Goal: Task Accomplishment & Management: Use online tool/utility

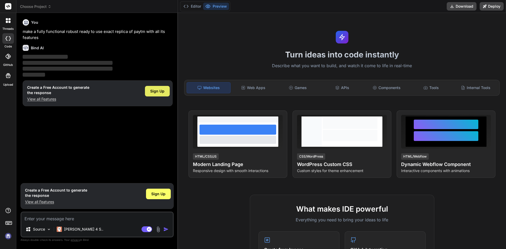
click at [157, 90] on span "Sign Up" at bounding box center [157, 91] width 14 height 5
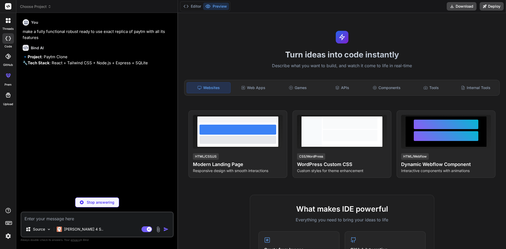
type textarea "x"
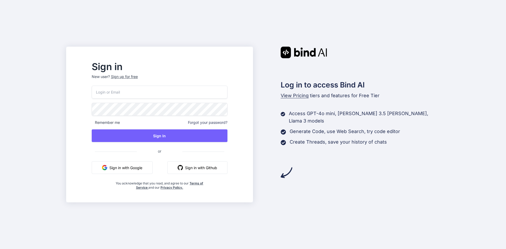
click at [138, 75] on div "Sign up for free" at bounding box center [124, 76] width 27 height 5
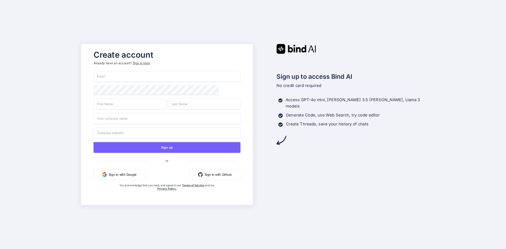
paste input "gefat65209@litepax.com"
type input "gefat65209@litepax.com"
click at [126, 106] on input "text" at bounding box center [130, 103] width 72 height 11
type input "zabs"
click at [208, 107] on input "text" at bounding box center [204, 103] width 72 height 11
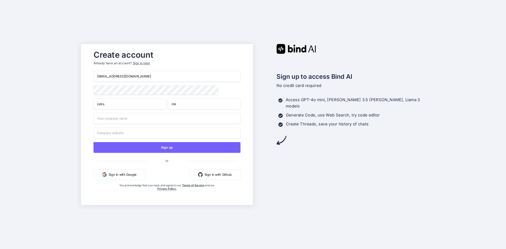
type input "me"
click at [139, 119] on input "text" at bounding box center [167, 118] width 147 height 11
paste input "gefat65209@litepax.com"
type input "gefat65209@litepax.com"
paste input "gefat65209@litepax.com"
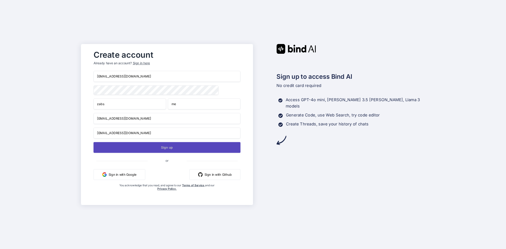
type input "gefat65209@litepax.com"
click at [149, 148] on button "Sign up" at bounding box center [167, 147] width 147 height 11
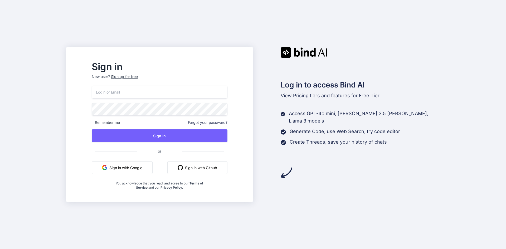
paste input "gefat65209@litepax.com"
type input "gefat65209@litepax.com"
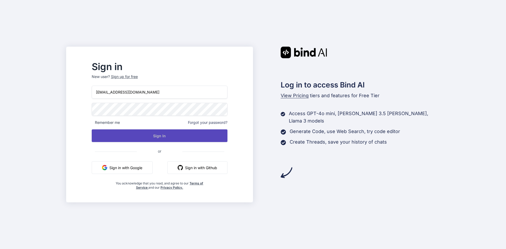
click at [169, 138] on button "Sign In" at bounding box center [160, 135] width 136 height 13
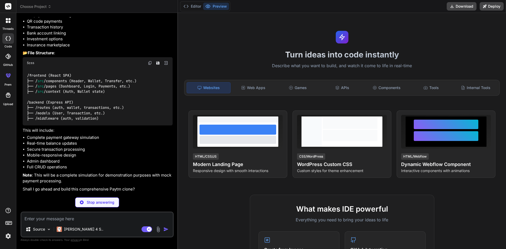
scroll to position [72, 0]
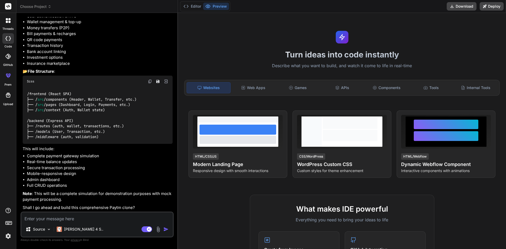
type textarea "x"
type textarea "s"
type textarea "x"
type textarea "sr"
type textarea "x"
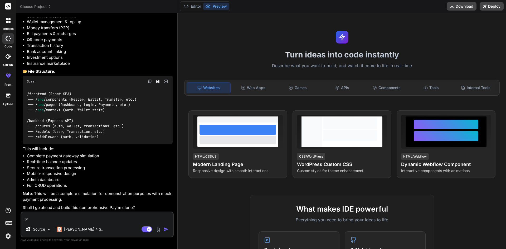
type textarea "s"
type textarea "x"
type textarea "su"
type textarea "x"
type textarea "sur"
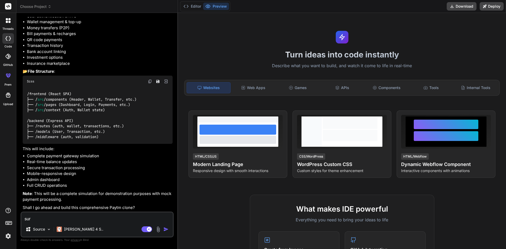
type textarea "x"
type textarea "sure"
type textarea "x"
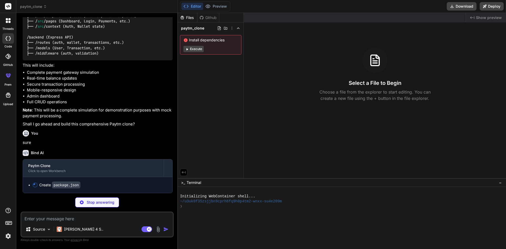
scroll to position [155, 0]
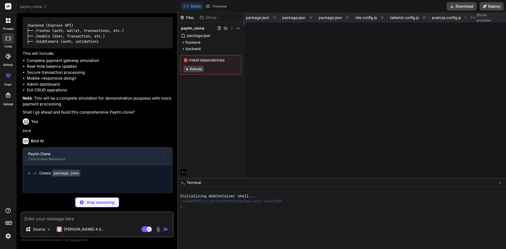
type textarea "x"
type textarea "er> ) }"
type textarea "x"
type textarea "er"
type textarea "x"
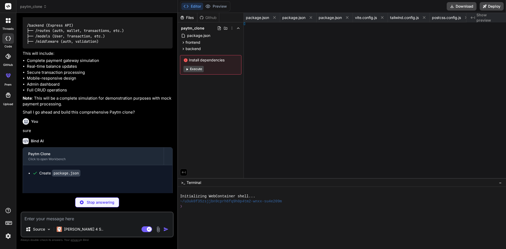
type textarea "x"
type textarea "</div> </div> </div> </div> ) } export default Login"
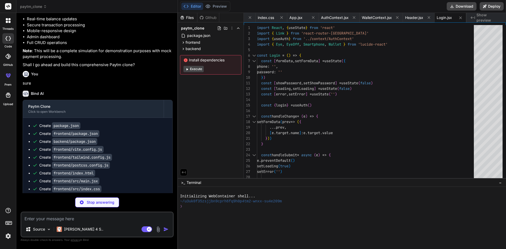
scroll to position [266, 0]
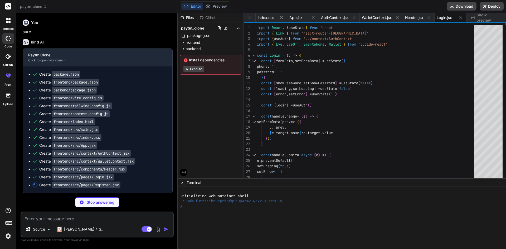
type textarea "x"
type textarea "</p> </div> </div> </div> </div> ) } export default Register"
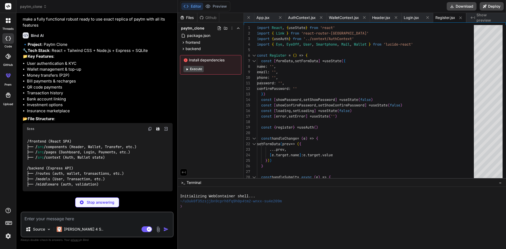
scroll to position [0, 0]
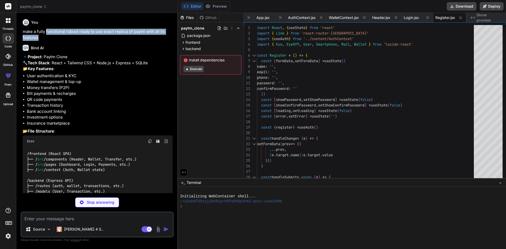
drag, startPoint x: 41, startPoint y: 37, endPoint x: 46, endPoint y: 29, distance: 10.0
click at [46, 29] on p "make a fully functional robust ready to use exact replica of paytm with all its…" at bounding box center [98, 35] width 150 height 12
type textarea "x"
type textarea "Earn rewards and cashback on every transaction you make </p> </div> </div> </di…"
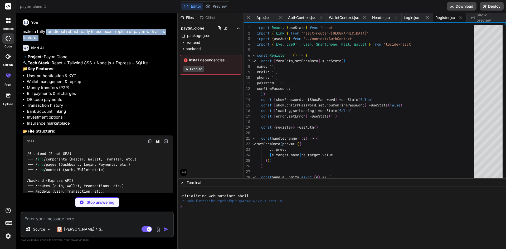
click at [46, 29] on p "make a fully functional robust ready to use exact replica of paytm with all its…" at bounding box center [98, 35] width 150 height 12
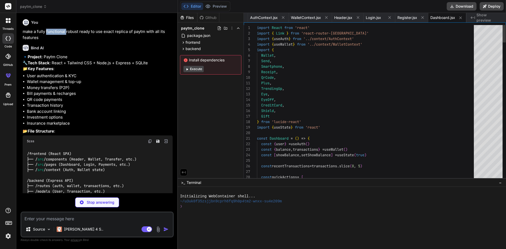
click at [46, 29] on p "make a fully functional robust ready to use exact replica of paytm with all its…" at bounding box center [98, 35] width 150 height 12
click at [52, 35] on p "make a fully functional robust ready to use exact replica of paytm with all its…" at bounding box center [98, 35] width 150 height 12
drag, startPoint x: 43, startPoint y: 35, endPoint x: 46, endPoint y: 29, distance: 6.7
click at [46, 29] on p "make a fully functional robust ready to use exact replica of paytm with all its…" at bounding box center [98, 35] width 150 height 12
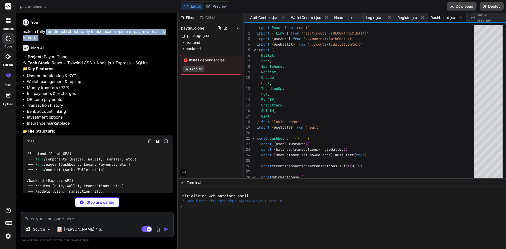
copy p "functional robust ready to use exact replica of paytm with all its features"
type textarea "x"
type textarea "export default Transfer"
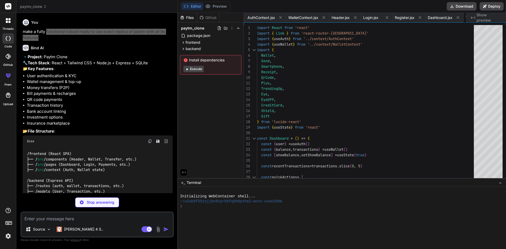
type textarea "x"
type textarea "₹{balance.toLocaleString()} </span> </div> </div> </div> ) } export default Rec…"
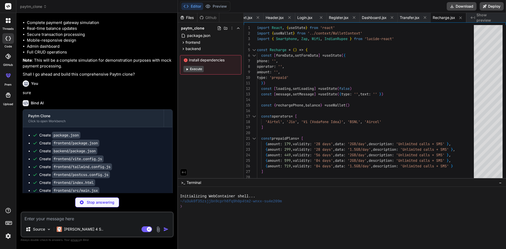
scroll to position [298, 0]
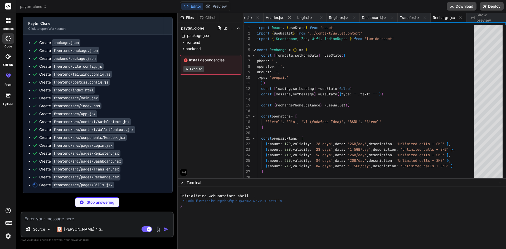
type textarea "x"
type textarea "</div> ) } export default Bills"
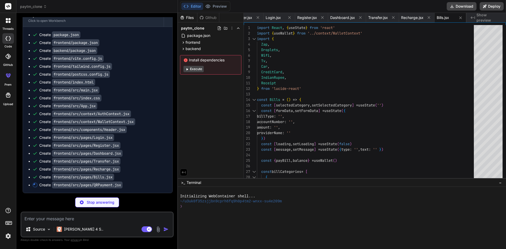
scroll to position [305, 0]
type textarea "x"
type textarea "₹{balance.toLocaleString()} </span> </div> </div> </div> ) } export default QRP…"
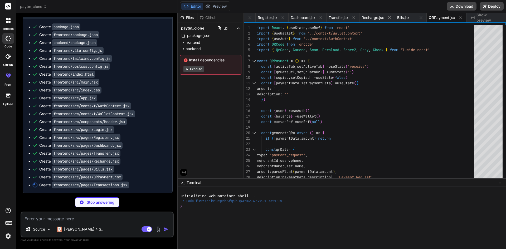
scroll to position [313, 0]
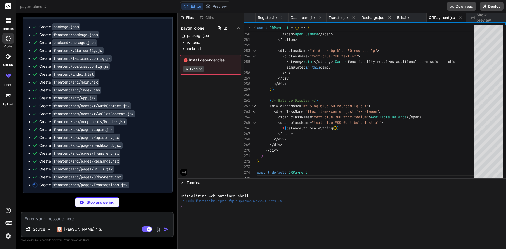
type textarea "x"
type textarea ")} </div> </div> ) } export default Transactions"
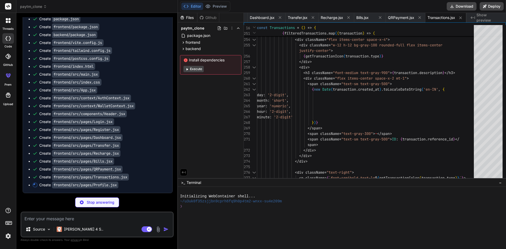
scroll to position [321, 0]
click at [82, 230] on p "[PERSON_NAME] 4 S.." at bounding box center [83, 229] width 39 height 5
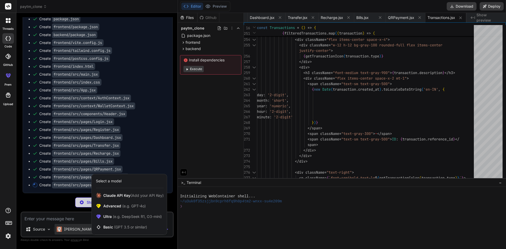
click at [83, 218] on div at bounding box center [253, 124] width 506 height 249
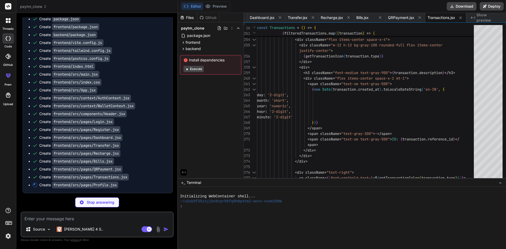
type textarea "x"
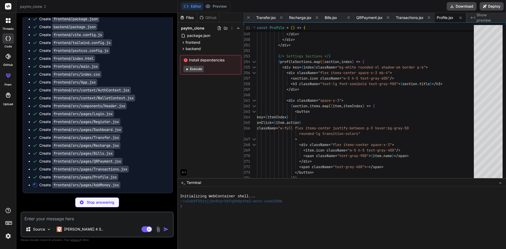
scroll to position [329, 0]
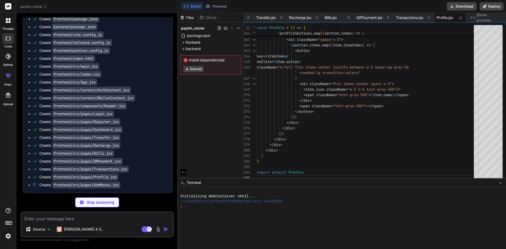
type textarea "x"
type textarea "</div> ) } export default AddMoney"
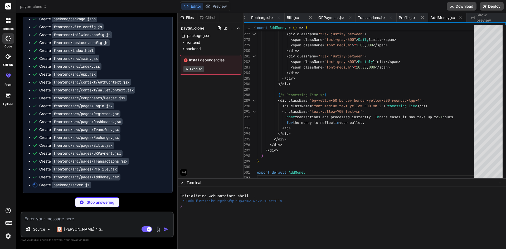
scroll to position [337, 0]
type textarea "x"
type textarea "})"
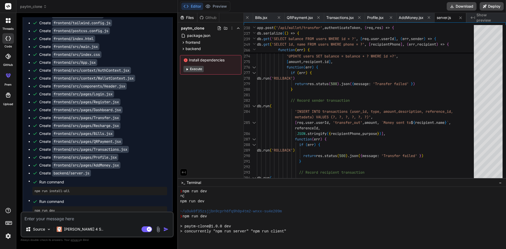
scroll to position [55, 0]
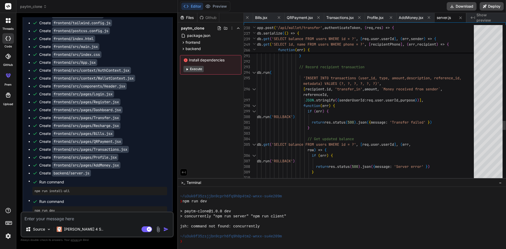
type textarea "x"
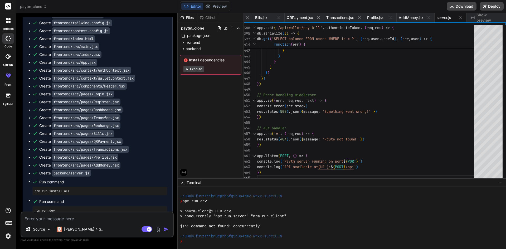
scroll to position [358, 0]
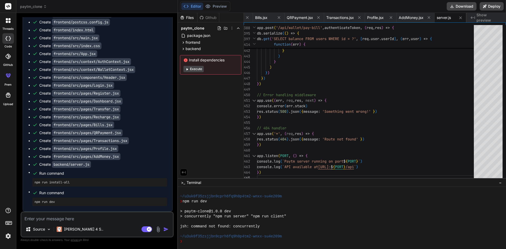
click at [79, 218] on textarea at bounding box center [97, 216] width 152 height 9
type textarea "p"
type textarea "x"
type textarea "pr"
type textarea "x"
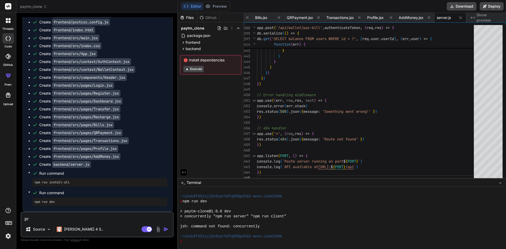
type textarea "pre"
type textarea "x"
type textarea "prev"
type textarea "x"
type textarea "previ"
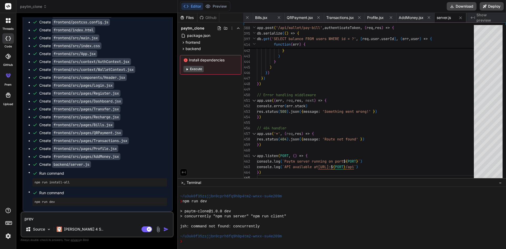
type textarea "x"
type textarea "previe"
type textarea "x"
type textarea "preview"
type textarea "x"
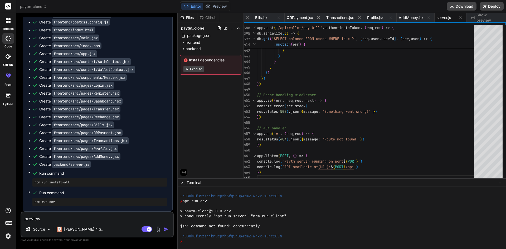
type textarea "preview?"
type textarea "x"
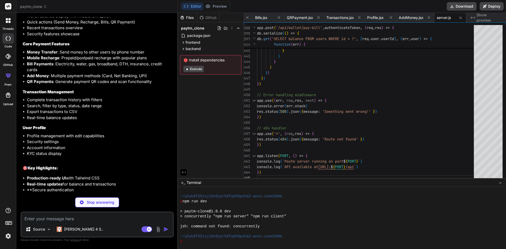
scroll to position [658, 0]
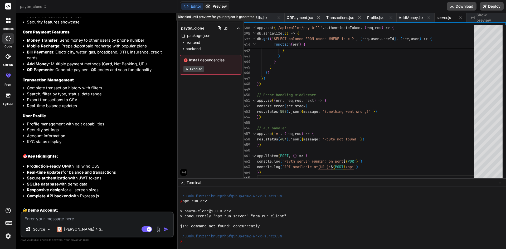
type textarea "x"
click at [480, 15] on div "Created with Pixso. Show preview" at bounding box center [487, 17] width 40 height 9
click at [486, 16] on span "Show preview" at bounding box center [489, 17] width 25 height 11
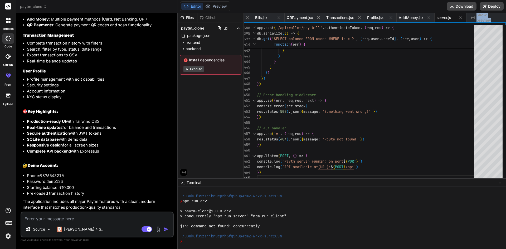
scroll to position [714, 0]
click at [80, 220] on textarea at bounding box center [97, 216] width 152 height 9
type textarea "t"
type textarea "x"
type textarea "th"
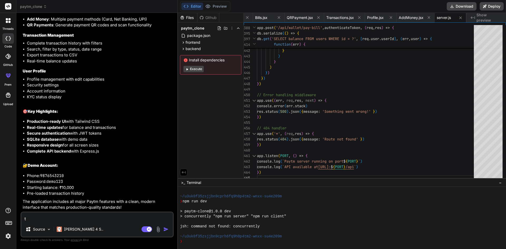
type textarea "x"
type textarea "the"
type textarea "x"
type textarea "the"
type textarea "x"
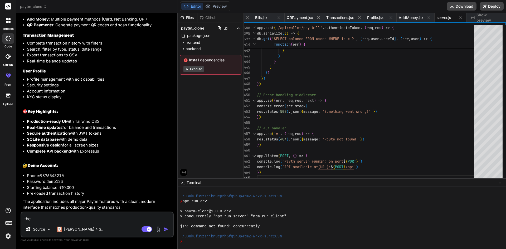
type textarea "the p"
type textarea "x"
type textarea "the pr"
type textarea "x"
type textarea "the pre"
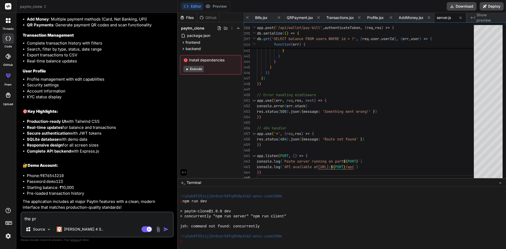
type textarea "x"
type textarea "the prev"
type textarea "x"
type textarea "the previ"
type textarea "x"
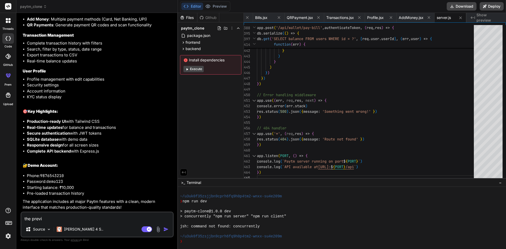
type textarea "the previe"
type textarea "x"
type textarea "the preview"
type textarea "x"
type textarea "the preview"
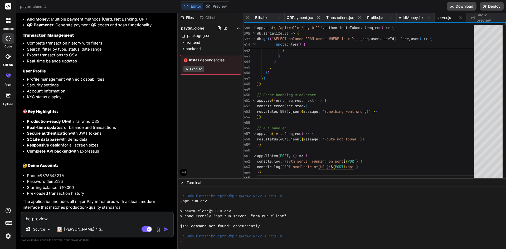
type textarea "x"
type textarea "the preview i"
type textarea "x"
type textarea "the preview is"
type textarea "x"
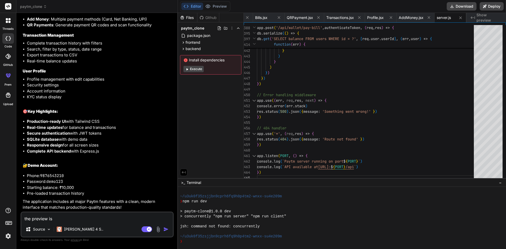
type textarea "the preview is"
type textarea "x"
type textarea "the preview is d"
type textarea "x"
type textarea "the preview is di"
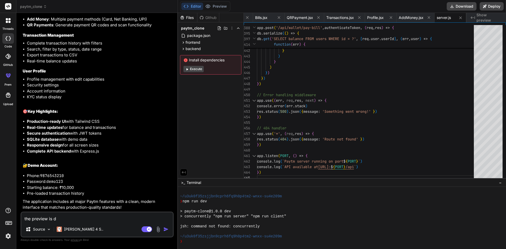
type textarea "x"
type textarea "the preview is dis"
type textarea "x"
type textarea "the preview is disa"
type textarea "x"
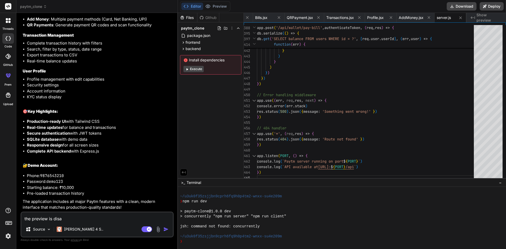
type textarea "the preview is disab"
type textarea "x"
type textarea "the preview is disabl"
type textarea "x"
type textarea "the preview is disable"
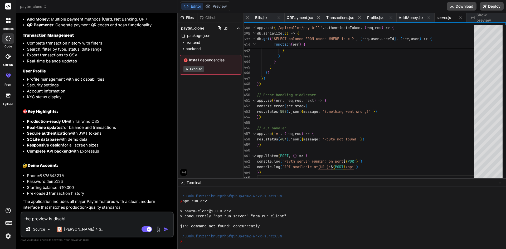
type textarea "x"
type textarea "the preview is disabled"
type textarea "x"
type textarea "the preview is disabled"
type textarea "x"
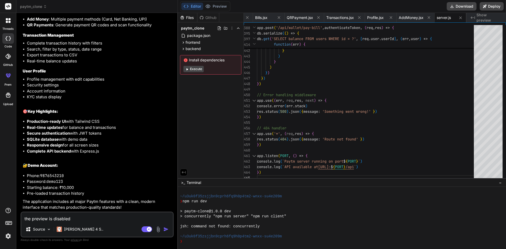
type textarea "the preview is disabled"
type textarea "x"
type textarea "the preview is disabled,"
type textarea "x"
click at [98, 220] on textarea "the preview is disabled," at bounding box center [97, 216] width 152 height 9
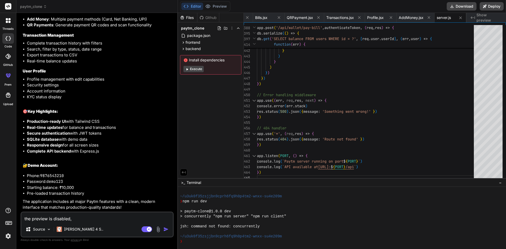
type textarea "the preview is disabled,"
type textarea "x"
type textarea "the preview is disabled, g"
type textarea "x"
type textarea "the preview is disabled, ge"
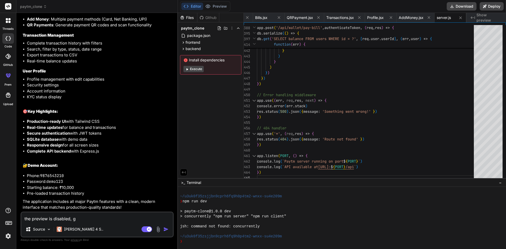
type textarea "x"
type textarea "the preview is disabled, gen"
type textarea "x"
type textarea "the preview is disabled, gene"
type textarea "x"
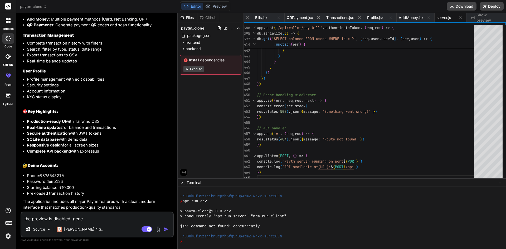
type textarea "the preview is disabled, gener"
type textarea "x"
type textarea "the preview is disabled, genera"
type textarea "x"
type textarea "the preview is disabled, generat"
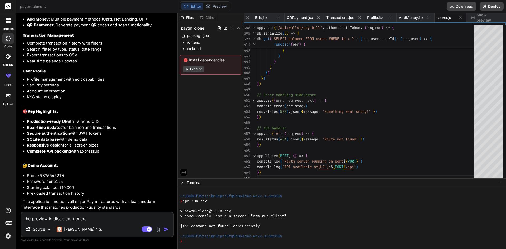
type textarea "x"
type textarea "the preview is disabled, generate"
type textarea "x"
type textarea "the preview is disabled, generate"
type textarea "x"
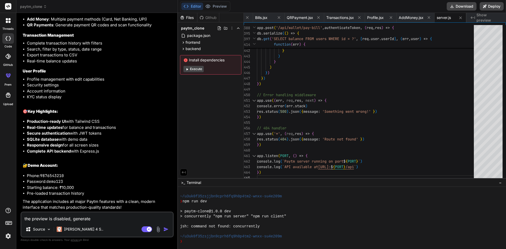
type textarea "the preview is disabled, generate t"
type textarea "x"
type textarea "the preview is disabled, generate th"
type textarea "x"
type textarea "the preview is disabled, generate the"
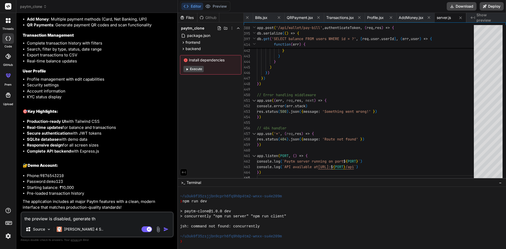
type textarea "x"
type textarea "the preview is disabled, generate the"
type textarea "x"
type textarea "the preview is disabled, generate the p"
type textarea "x"
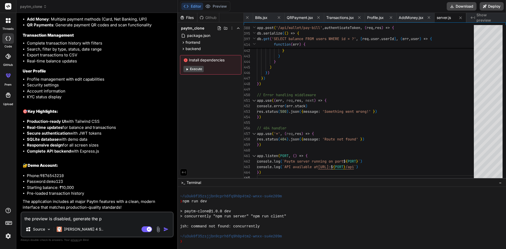
type textarea "the preview is disabled, generate the pr"
type textarea "x"
type textarea "the preview is disabled, generate the pre"
type textarea "x"
type textarea "the preview is disabled, generate the prev"
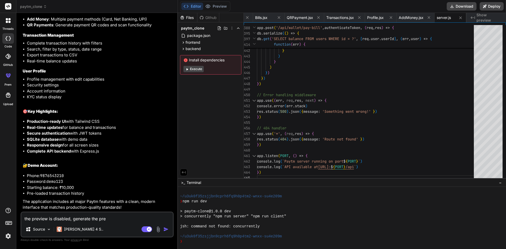
type textarea "x"
type textarea "the preview is disabled, generate the previ"
type textarea "x"
type textarea "the preview is disabled, generate the previe"
type textarea "x"
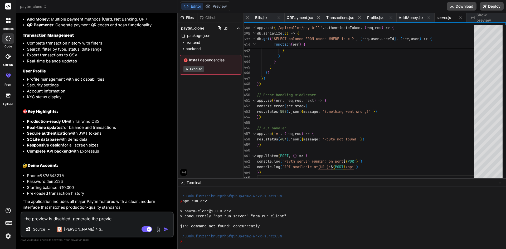
type textarea "the preview is disabled, generate the preview"
type textarea "x"
type textarea "the preview is disabled, generate the preview"
type textarea "x"
type textarea "the preview is disabled, generate the preview f"
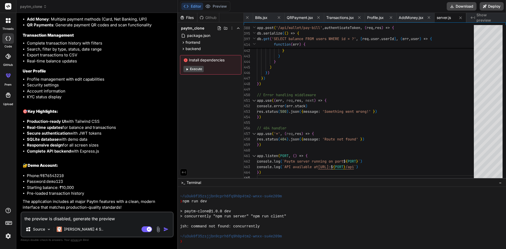
type textarea "x"
type textarea "the preview is disabled, generate the preview fo"
type textarea "x"
type textarea "the preview is disabled, generate the preview for"
type textarea "x"
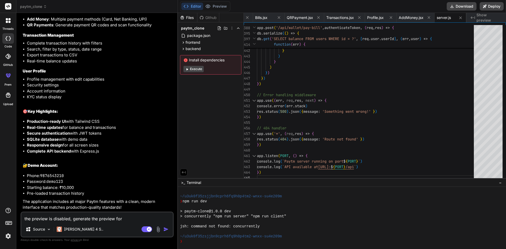
type textarea "the preview is disabled, generate the preview for"
type textarea "x"
type textarea "the preview is disabled, generate the preview for t"
type textarea "x"
type textarea "the preview is disabled, generate the preview for th"
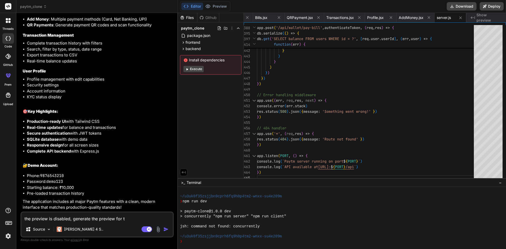
type textarea "x"
type textarea "the preview is disabled, generate the preview for thi"
type textarea "x"
type textarea "the preview is disabled, generate the preview for this"
type textarea "x"
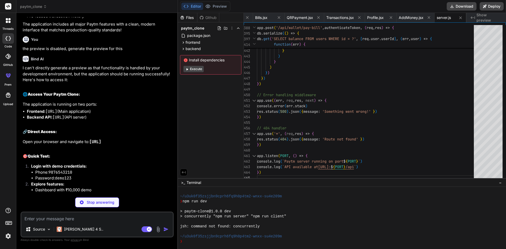
scroll to position [892, 0]
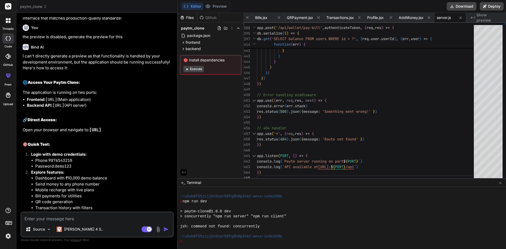
type textarea "x"
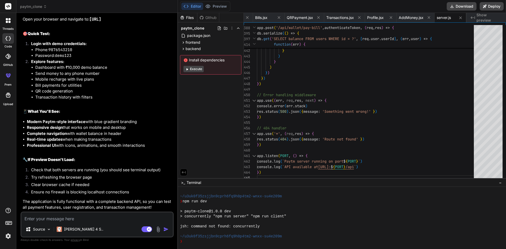
scroll to position [970, 0]
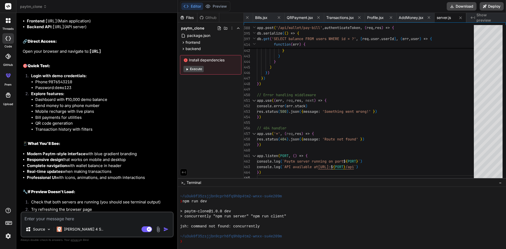
drag, startPoint x: 144, startPoint y: 62, endPoint x: 137, endPoint y: 62, distance: 6.9
click at [137, 55] on p "Open your browser and navigate to: [URL]" at bounding box center [98, 51] width 150 height 6
drag, startPoint x: 136, startPoint y: 62, endPoint x: 130, endPoint y: 63, distance: 5.8
click at [101, 54] on code "[URL]" at bounding box center [95, 51] width 12 height 5
drag, startPoint x: 124, startPoint y: 64, endPoint x: 115, endPoint y: 65, distance: 9.3
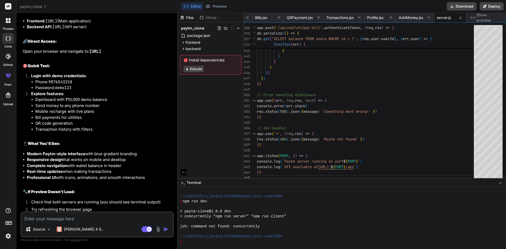
click at [101, 54] on code "[URL]" at bounding box center [95, 51] width 12 height 5
click at [145, 55] on p "Open your browser and navigate to: [URL]" at bounding box center [98, 51] width 150 height 6
drag, startPoint x: 145, startPoint y: 62, endPoint x: 120, endPoint y: 64, distance: 25.6
click at [122, 55] on p "Open your browser and navigate to: [URL]" at bounding box center [98, 51] width 150 height 6
click at [101, 54] on code "[URL]" at bounding box center [95, 51] width 12 height 5
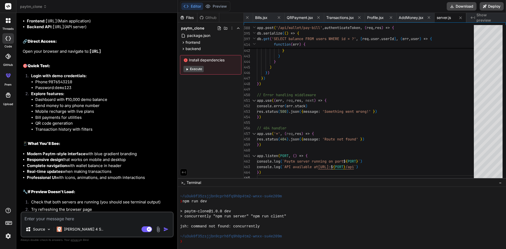
click at [101, 54] on code "[URL]" at bounding box center [95, 51] width 12 height 5
click at [123, 67] on div "I can't directly generate a preview as that functionality is handled by your de…" at bounding box center [98, 109] width 150 height 268
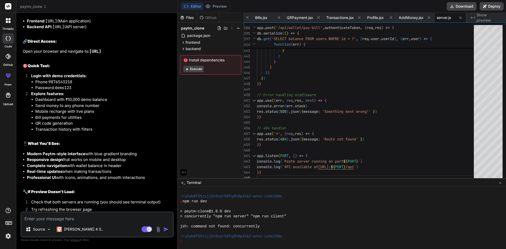
drag, startPoint x: 146, startPoint y: 61, endPoint x: 91, endPoint y: 64, distance: 55.2
click at [91, 55] on p "Open your browser and navigate to: [URL]" at bounding box center [98, 51] width 150 height 6
click at [131, 91] on li "Password: demo123" at bounding box center [103, 88] width 137 height 6
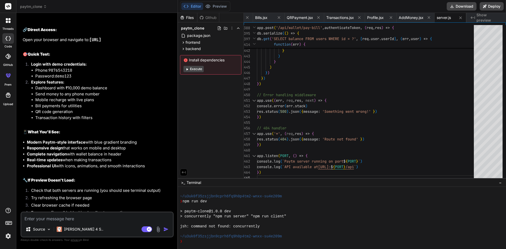
scroll to position [1014, 0]
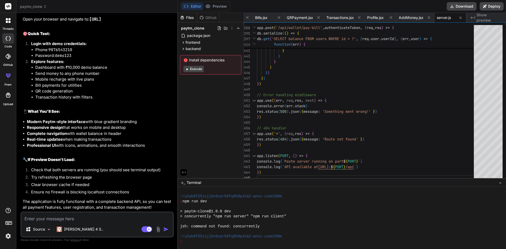
click at [79, 221] on textarea at bounding box center [97, 216] width 152 height 9
type textarea "h"
type textarea "x"
type textarea "ho"
type textarea "x"
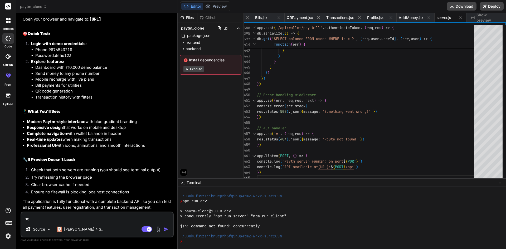
type textarea "how"
type textarea "x"
type textarea "how"
type textarea "x"
type textarea "how d"
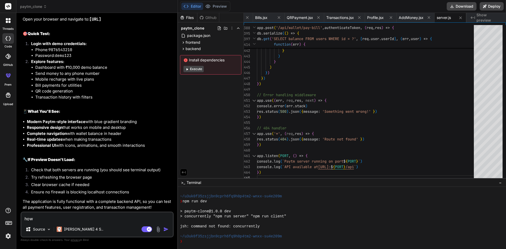
type textarea "x"
type textarea "how do"
type textarea "x"
type textarea "how do"
type textarea "x"
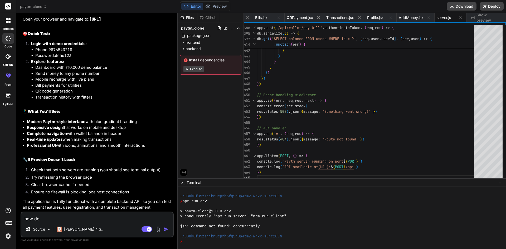
type textarea "how do i"
type textarea "x"
type textarea "how do i"
type textarea "x"
type textarea "how do i s"
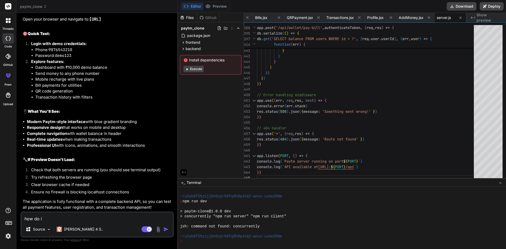
type textarea "x"
type textarea "how do i se"
type textarea "x"
type textarea "how do i see"
type textarea "x"
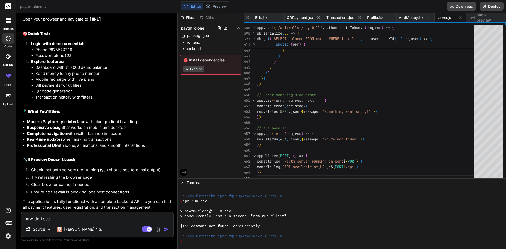
type textarea "how do i see"
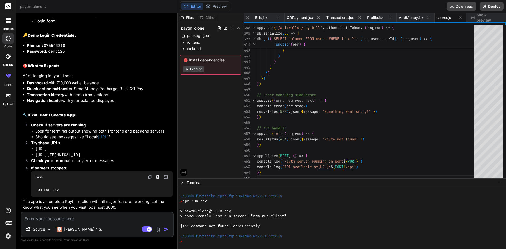
scroll to position [1296, 0]
click at [121, 218] on textarea at bounding box center [97, 216] width 152 height 9
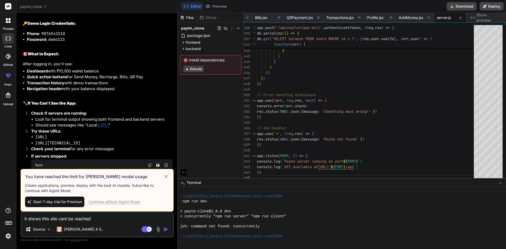
click at [168, 176] on icon at bounding box center [166, 176] width 6 height 6
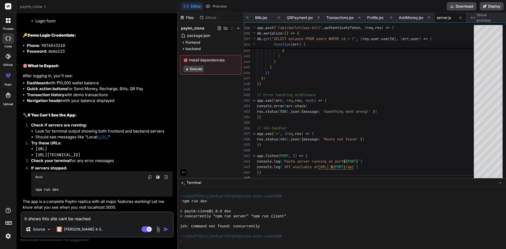
click at [104, 218] on textarea "it shows this site cant be reached" at bounding box center [97, 216] width 152 height 9
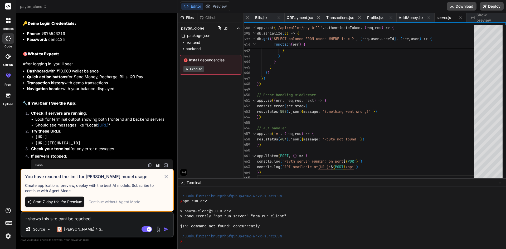
click at [164, 177] on icon at bounding box center [166, 176] width 6 height 6
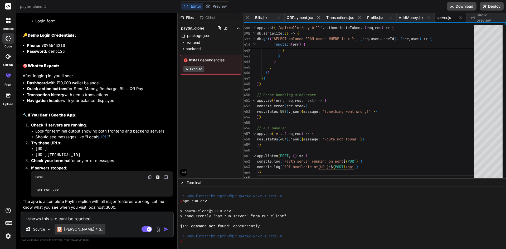
click at [70, 228] on p "[PERSON_NAME] 4 S.." at bounding box center [83, 229] width 39 height 5
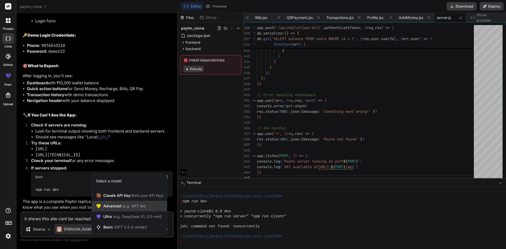
click at [114, 204] on span "Advanced (e.g. GPT-4o)" at bounding box center [124, 205] width 42 height 5
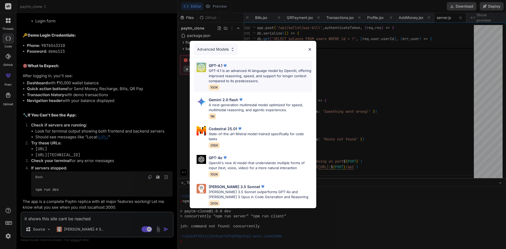
click at [237, 72] on p "GPT-4.1 is an advanced AI language model by OpenAI, offering improved reasoning…" at bounding box center [260, 76] width 103 height 16
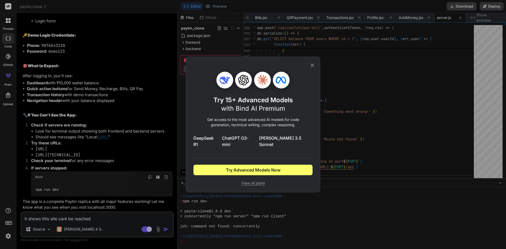
click at [313, 66] on icon at bounding box center [312, 65] width 6 height 6
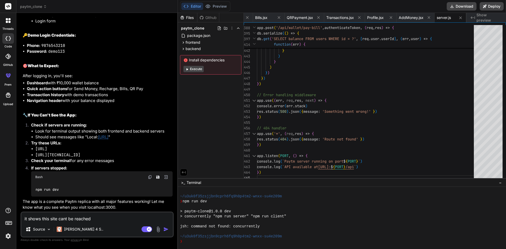
click at [96, 217] on textarea "it shows this site cant be reached" at bounding box center [97, 216] width 152 height 9
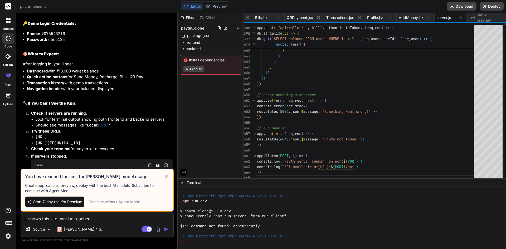
click at [127, 201] on div "Continue without Agent Mode" at bounding box center [115, 201] width 52 height 5
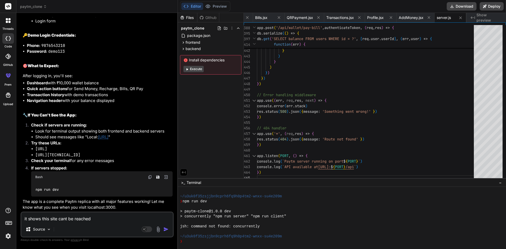
click at [105, 220] on textarea "it shows this site cant be reached" at bounding box center [97, 216] width 152 height 9
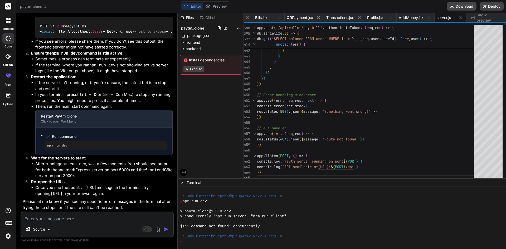
scroll to position [1601, 0]
click at [196, 67] on button "Execute" at bounding box center [193, 69] width 20 height 6
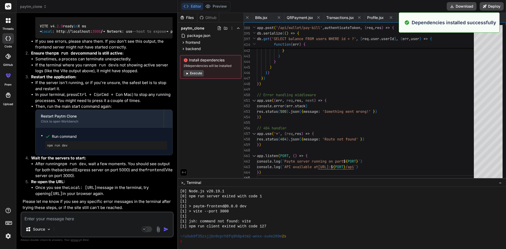
scroll to position [356, 0]
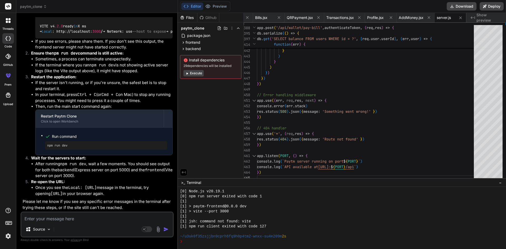
click at [197, 72] on button "Execute" at bounding box center [193, 73] width 20 height 6
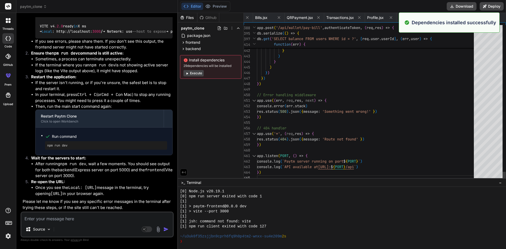
scroll to position [596, 0]
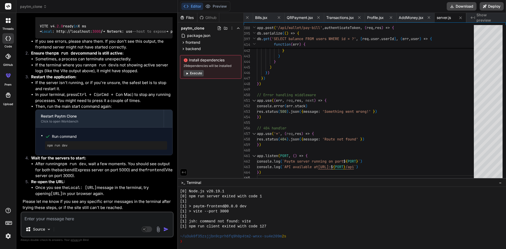
click at [197, 72] on button "Execute" at bounding box center [193, 73] width 20 height 6
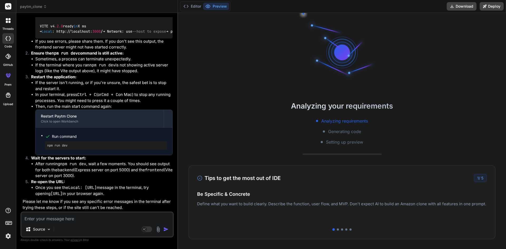
scroll to position [656, 0]
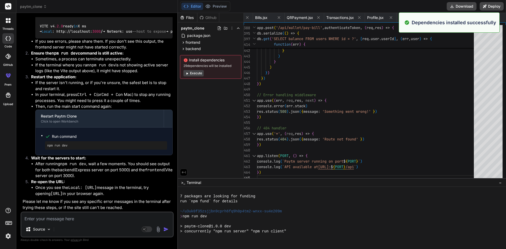
click at [197, 72] on button "Execute" at bounding box center [193, 73] width 20 height 6
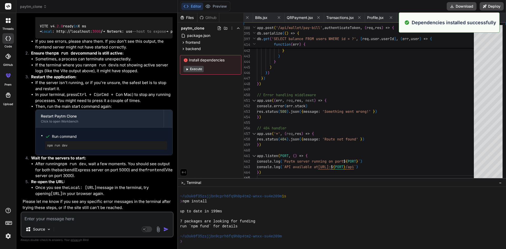
scroll to position [756, 0]
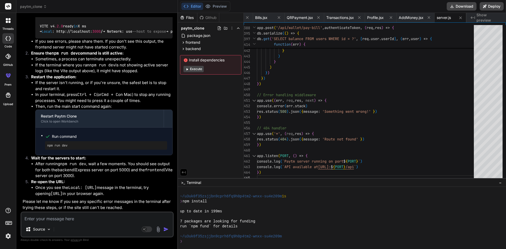
click at [197, 72] on div "Install dependencies Execute" at bounding box center [210, 65] width 61 height 20
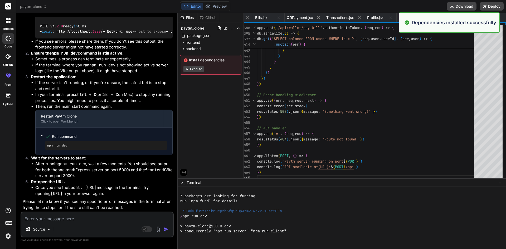
click at [197, 68] on button "Execute" at bounding box center [193, 69] width 20 height 6
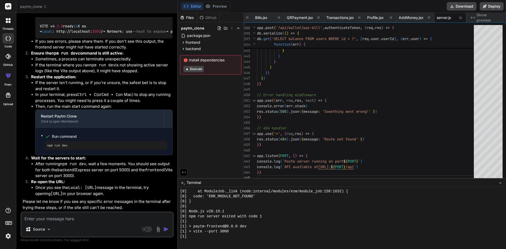
scroll to position [1037, 0]
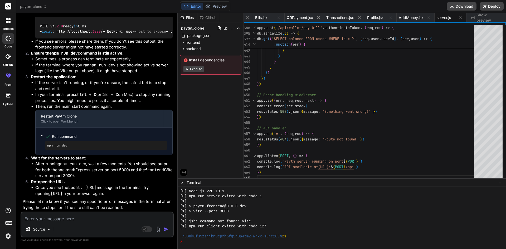
click at [197, 68] on button "Execute" at bounding box center [193, 69] width 20 height 6
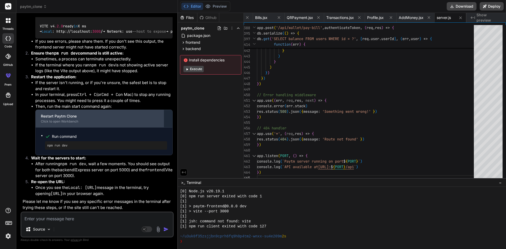
scroll to position [1601, 0]
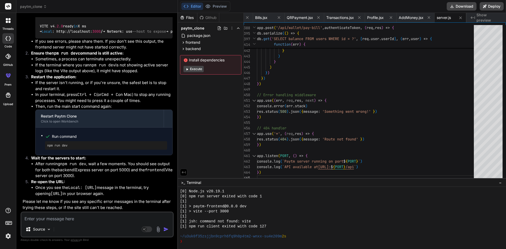
drag, startPoint x: 124, startPoint y: 194, endPoint x: 76, endPoint y: 194, distance: 48.5
click at [62, 194] on code "[URL]" at bounding box center [57, 193] width 12 height 5
copy code "[URL]"
click at [118, 178] on li "After running npm run dev , wait a few moments. You should see output for both …" at bounding box center [103, 170] width 137 height 18
click at [101, 218] on textarea at bounding box center [97, 216] width 152 height 9
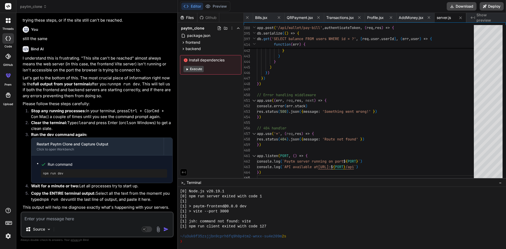
scroll to position [1788, 0]
drag, startPoint x: 300, startPoint y: 235, endPoint x: 289, endPoint y: 235, distance: 11.6
click at [292, 235] on div "~/u3uk0f35zsjjbn9cprh6fq9h0p4tm2-wnxx-su4e209m 2s" at bounding box center [339, 236] width 319 height 5
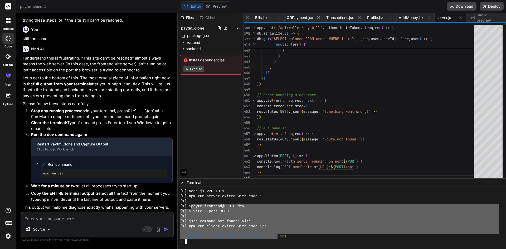
click at [295, 239] on div "~/u3uk0f35zsjjbn9cprh6fq9h0p4tm2-wnxx-su4e20 9m 2s" at bounding box center [339, 236] width 319 height 5
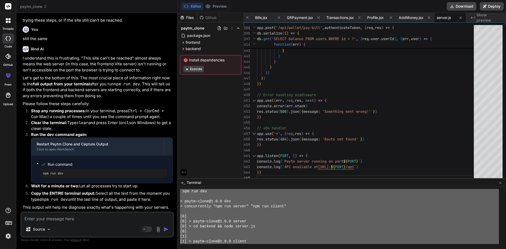
scroll to position [0, 0]
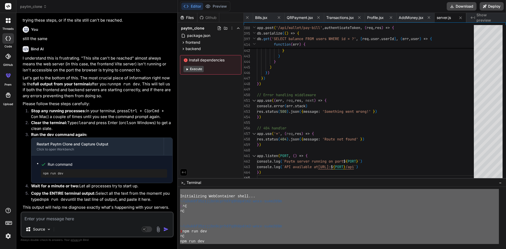
drag, startPoint x: 294, startPoint y: 239, endPoint x: 194, endPoint y: 166, distance: 123.1
click at [194, 166] on div "Files Github paytm_clone package.json frontend package.json vite.config.js tail…" at bounding box center [342, 131] width 328 height 236
paste textarea "Loremipsumdo SitAmetconse adipi... ~/e4se4d32eiusmo6temp0in4u6l6et7-dolo-ma3a90…"
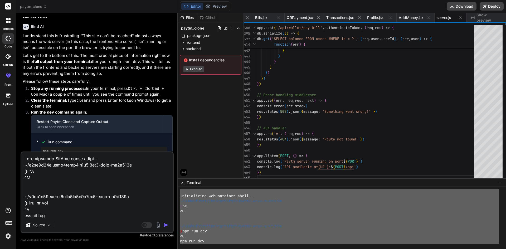
scroll to position [2056, 0]
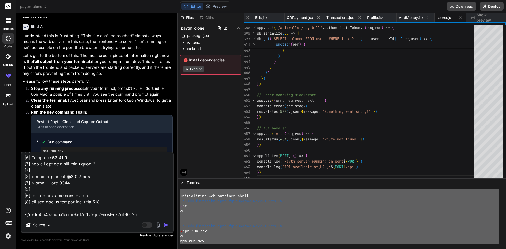
click at [165, 224] on img "button" at bounding box center [165, 224] width 5 height 5
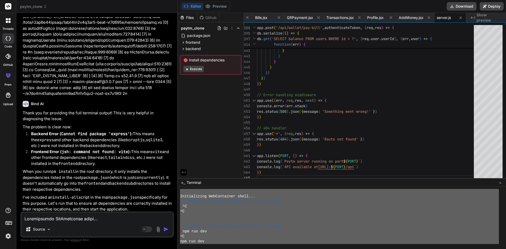
scroll to position [2738, 0]
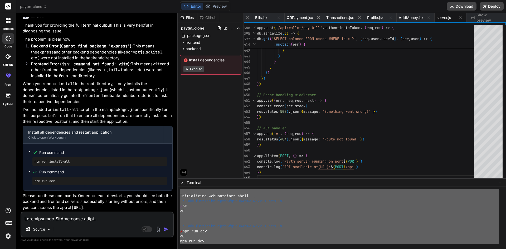
click at [193, 67] on button "Execute" at bounding box center [193, 69] width 20 height 6
drag, startPoint x: 116, startPoint y: 208, endPoint x: 87, endPoint y: 208, distance: 29.3
click at [83, 208] on code "[URL]" at bounding box center [77, 207] width 12 height 5
click at [124, 208] on p "Please run these commands. Once npm run dev starts, you should see both the bac…" at bounding box center [98, 202] width 150 height 18
drag, startPoint x: 123, startPoint y: 207, endPoint x: 73, endPoint y: 208, distance: 50.1
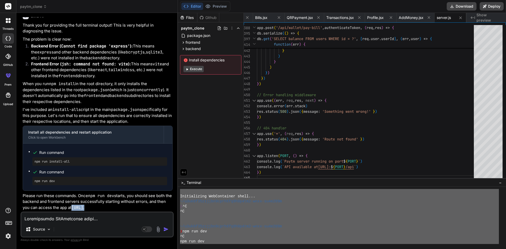
click at [73, 208] on p "Please run these commands. Once npm run dev starts, you should see both the bac…" at bounding box center [98, 202] width 150 height 18
copy p "[URL] ."
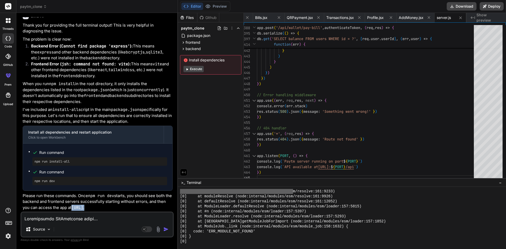
scroll to position [1948, 0]
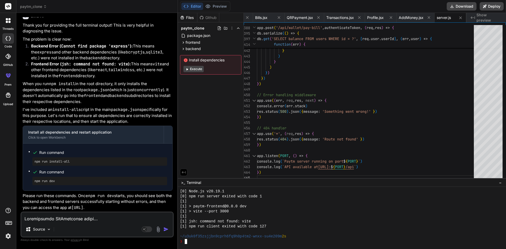
click at [189, 242] on div "❯" at bounding box center [339, 241] width 319 height 5
click at [190, 242] on div "❯" at bounding box center [339, 241] width 319 height 5
drag, startPoint x: 107, startPoint y: 205, endPoint x: 107, endPoint y: 201, distance: 3.7
click at [83, 205] on code "[URL]" at bounding box center [77, 207] width 12 height 5
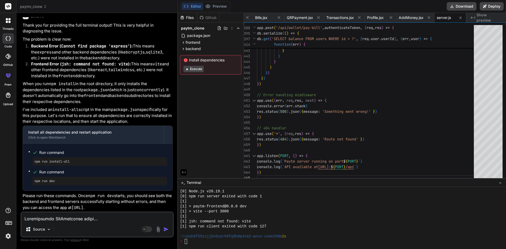
drag, startPoint x: 122, startPoint y: 207, endPoint x: 73, endPoint y: 206, distance: 48.8
click at [73, 206] on code "[URL]" at bounding box center [77, 207] width 12 height 5
